Goal: Transaction & Acquisition: Book appointment/travel/reservation

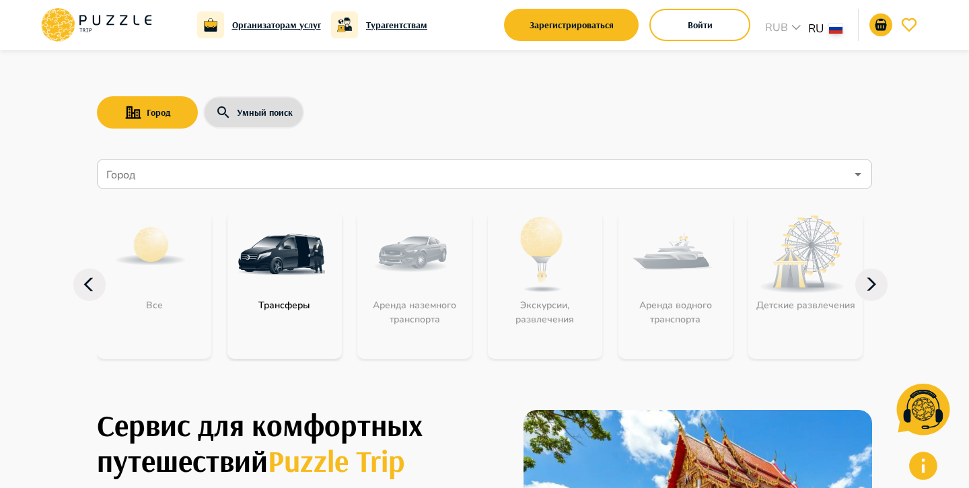
click at [373, 127] on div "Город Умный поиск" at bounding box center [485, 112] width 776 height 39
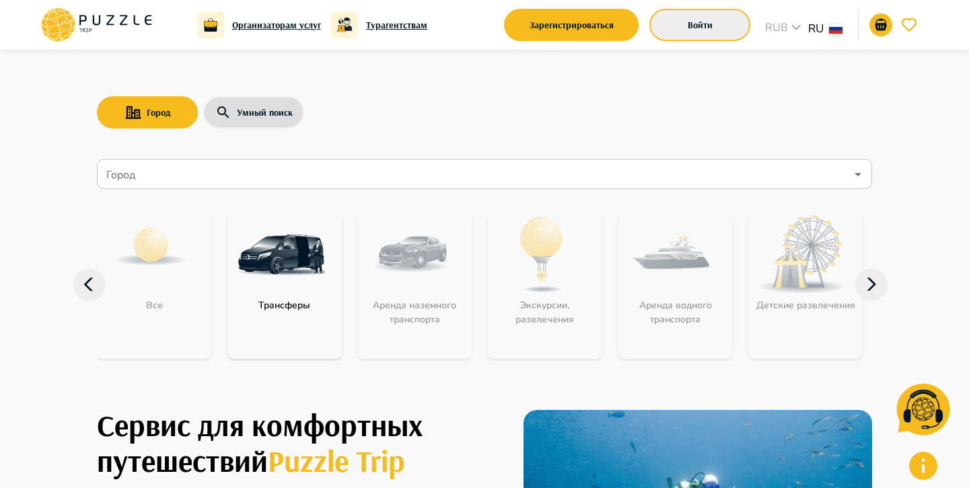
click at [714, 24] on button "Войти" at bounding box center [700, 25] width 101 height 32
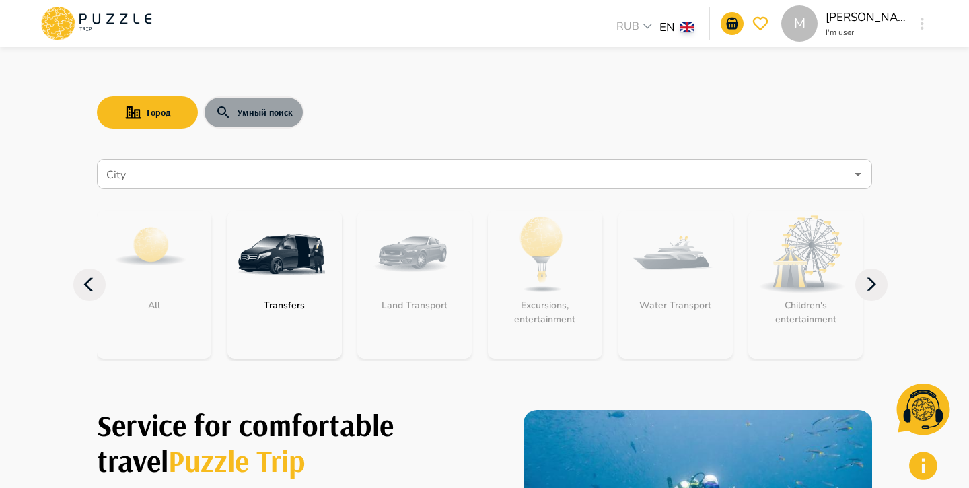
drag, startPoint x: 239, startPoint y: 106, endPoint x: 236, endPoint y: 130, distance: 23.7
click at [239, 107] on button "Умный поиск" at bounding box center [253, 112] width 101 height 32
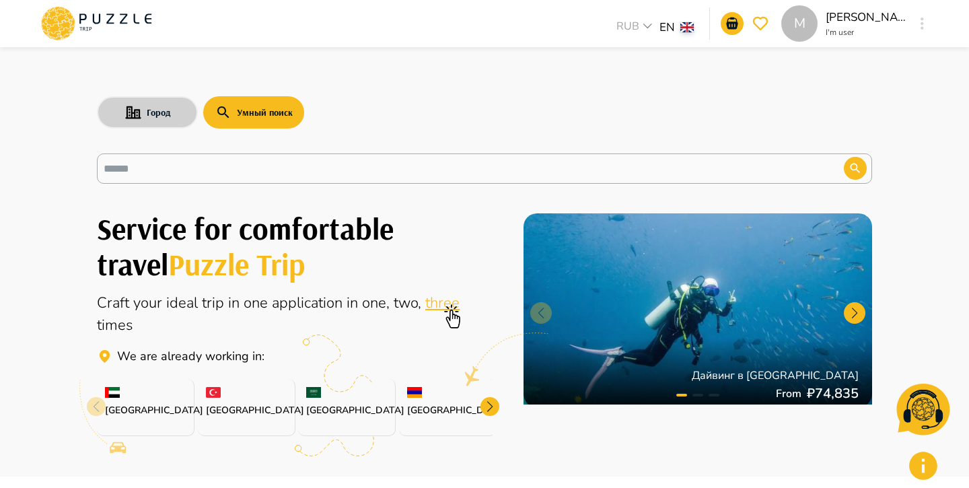
click at [177, 113] on button "Город" at bounding box center [147, 112] width 101 height 32
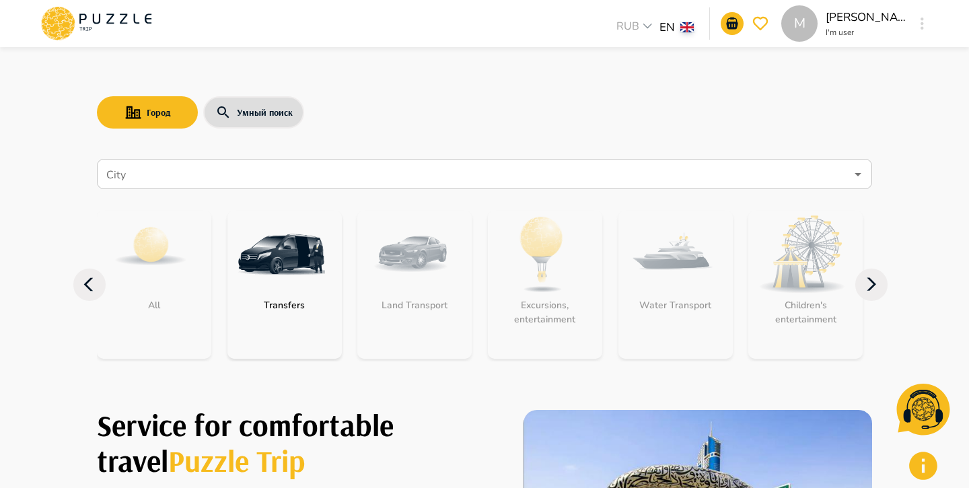
click at [175, 168] on input "City" at bounding box center [475, 175] width 743 height 26
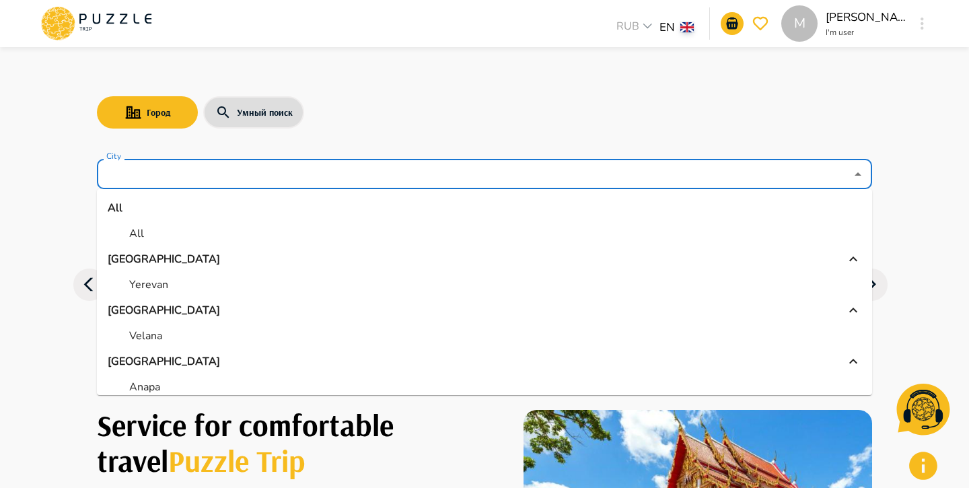
click at [176, 237] on li "All" at bounding box center [485, 233] width 776 height 24
click at [160, 182] on input "***" at bounding box center [466, 175] width 725 height 26
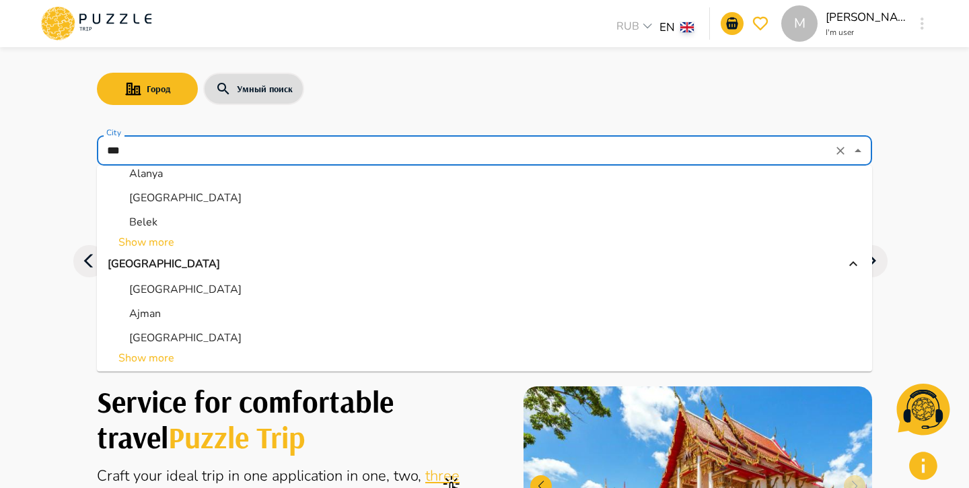
scroll to position [6, 0]
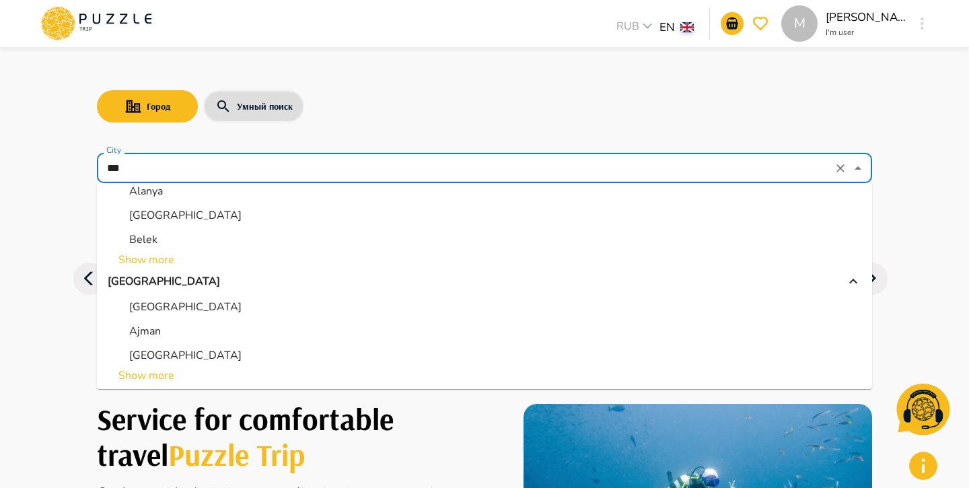
click at [191, 306] on li "Abu Dhabi" at bounding box center [485, 307] width 776 height 24
type input "*********"
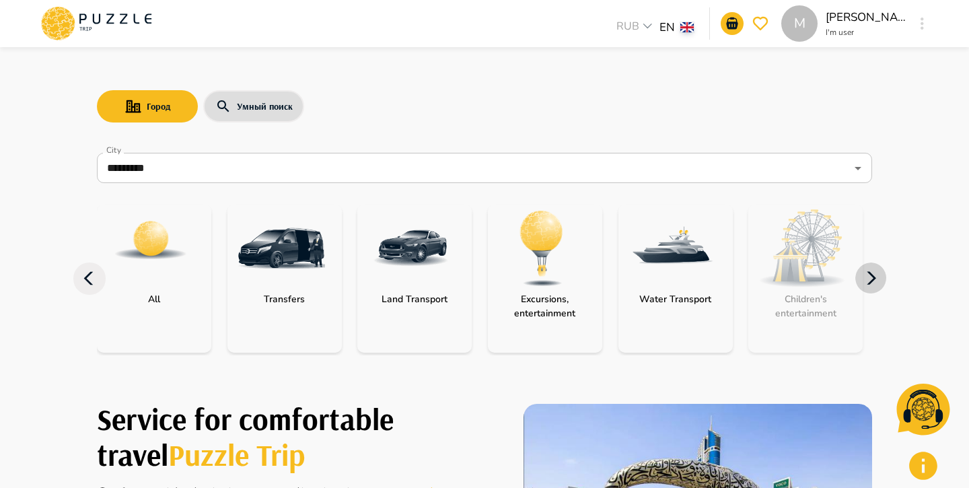
click at [875, 277] on icon "button" at bounding box center [871, 278] width 9 height 13
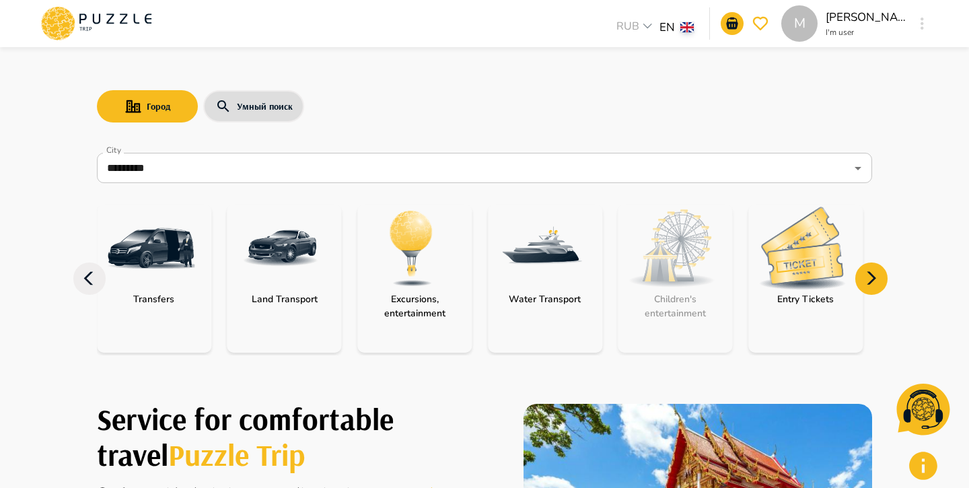
click at [799, 239] on img "category-entry_tickets" at bounding box center [803, 248] width 88 height 83
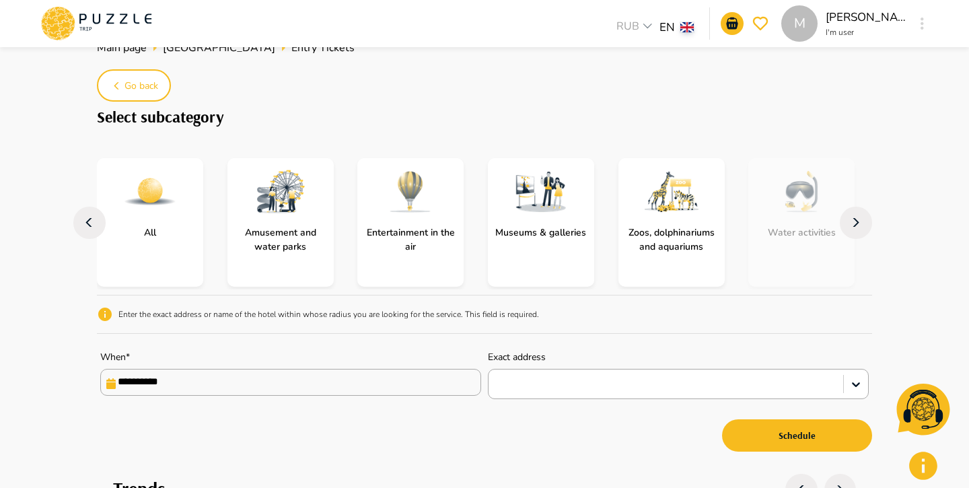
scroll to position [44, 0]
click at [407, 392] on input "**********" at bounding box center [290, 381] width 381 height 27
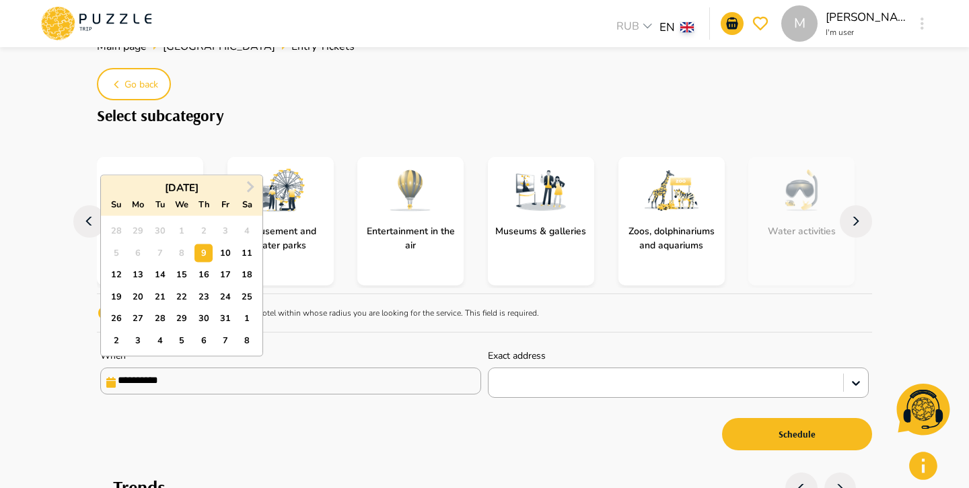
click at [144, 296] on div "20" at bounding box center [138, 296] width 18 height 18
type input "**********"
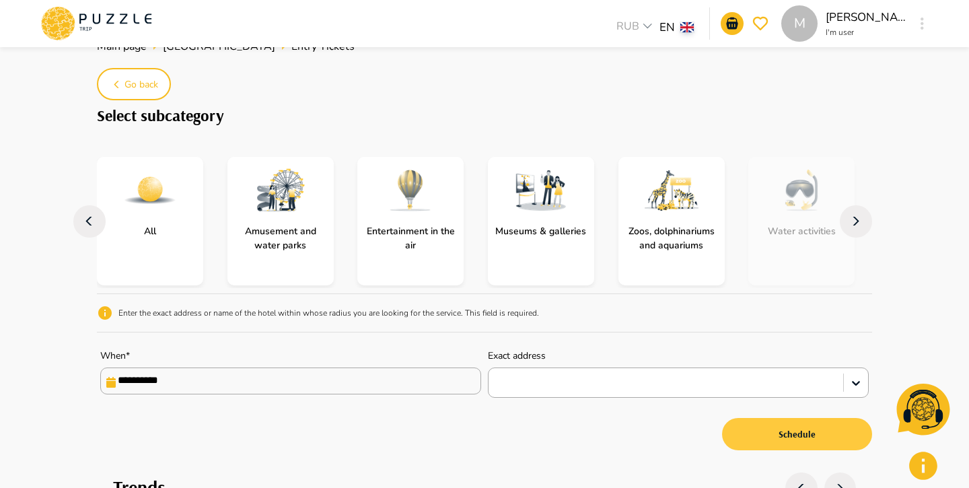
click at [773, 434] on button "Schedule" at bounding box center [797, 434] width 150 height 32
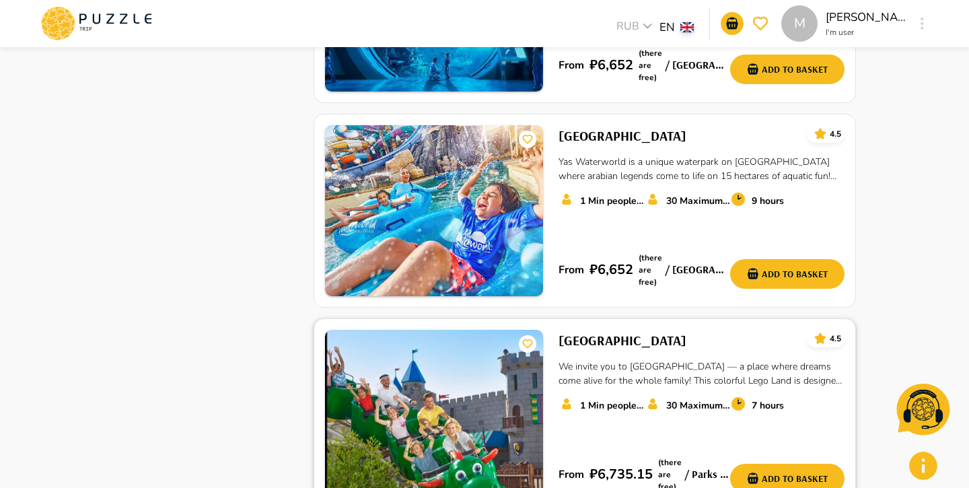
scroll to position [1754, 0]
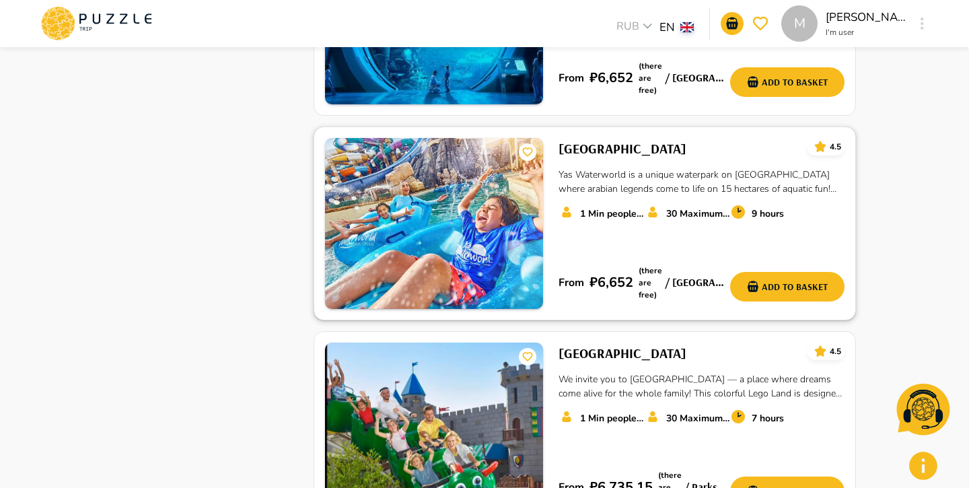
click at [530, 192] on img at bounding box center [434, 223] width 218 height 171
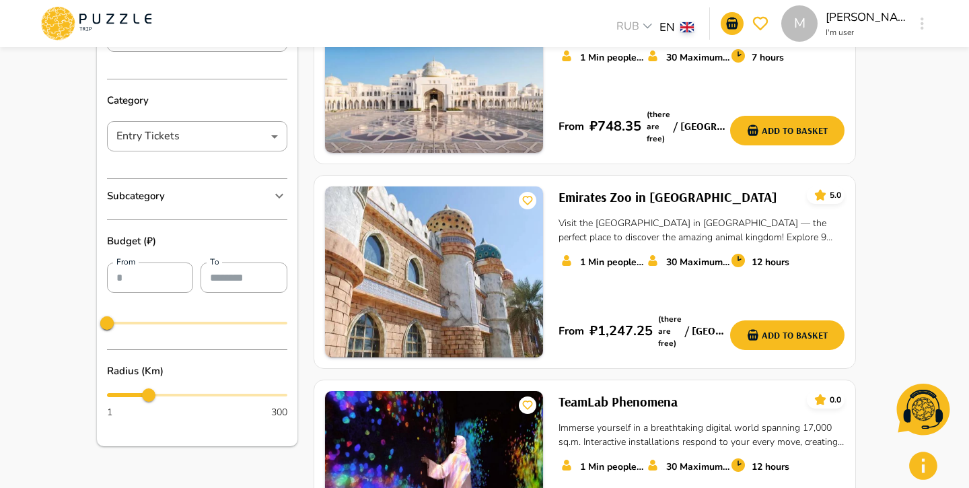
scroll to position [186, 0]
